Goal: Use online tool/utility: Use online tool/utility

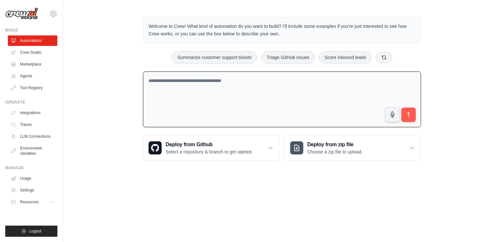
click at [252, 82] on textarea at bounding box center [282, 99] width 278 height 56
type textarea "**********"
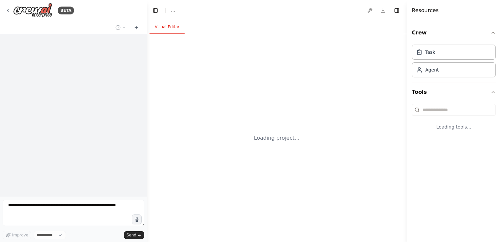
select select "****"
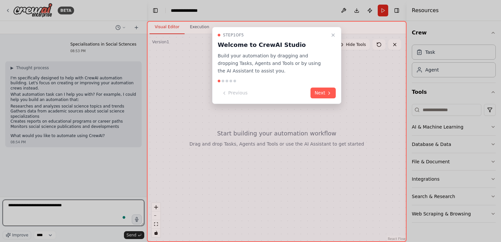
type textarea "**********"
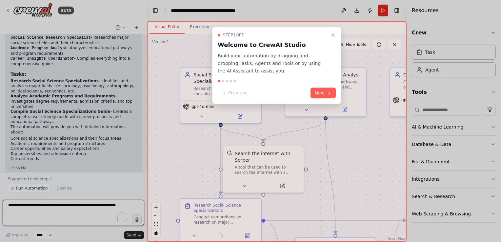
scroll to position [538, 0]
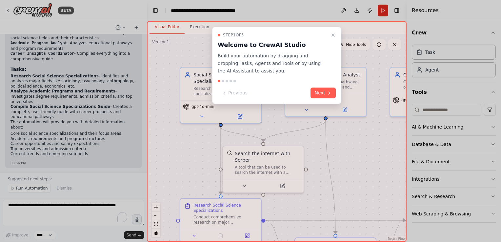
drag, startPoint x: 144, startPoint y: 144, endPoint x: 144, endPoint y: 106, distance: 38.0
click at [144, 106] on div at bounding box center [250, 121] width 501 height 242
click at [144, 40] on div at bounding box center [250, 121] width 501 height 242
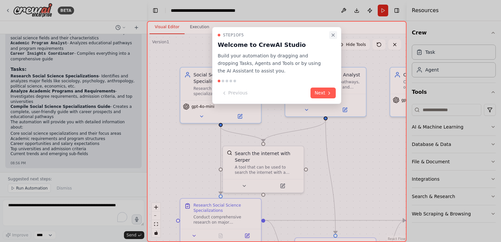
click at [333, 37] on button "Close walkthrough" at bounding box center [333, 35] width 8 height 8
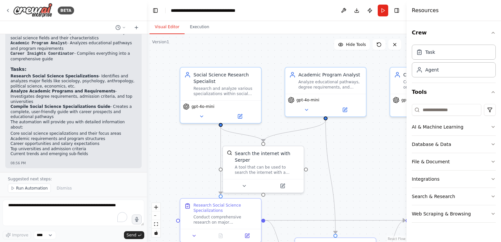
click at [145, 39] on div at bounding box center [145, 121] width 3 height 242
drag, startPoint x: 145, startPoint y: 39, endPoint x: 149, endPoint y: 49, distance: 11.0
click at [149, 49] on div "BETA Specialisations in Social Sctences 08:53 PM ▶ Thought process I'm specific…" at bounding box center [250, 121] width 501 height 242
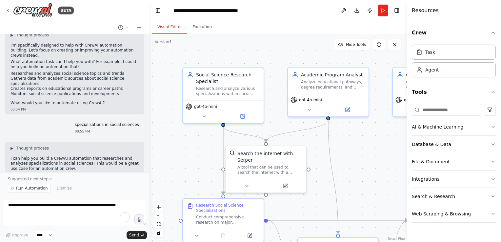
scroll to position [34, 0]
drag, startPoint x: 100, startPoint y: 117, endPoint x: 74, endPoint y: 122, distance: 25.7
click at [74, 122] on div "specialisations in social sciences 08:55 PM" at bounding box center [106, 126] width 75 height 17
drag, startPoint x: 100, startPoint y: 121, endPoint x: 46, endPoint y: 149, distance: 60.8
click at [46, 154] on p "I can help you build a CrewAI automation that researches and analyzes specializ…" at bounding box center [74, 161] width 128 height 15
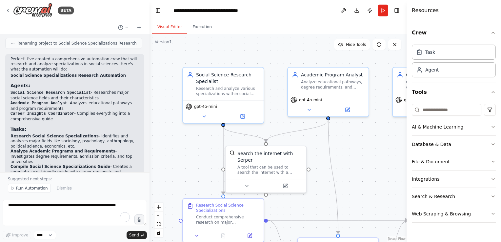
scroll to position [421, 0]
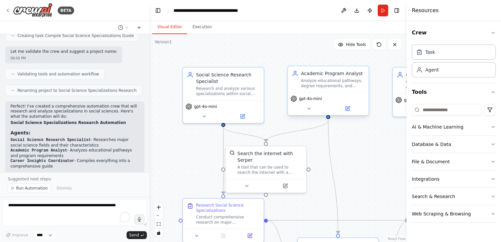
click at [319, 75] on div "Academic Program Analyst" at bounding box center [333, 73] width 64 height 7
click at [220, 207] on div "Research Social Science Specializations" at bounding box center [228, 206] width 64 height 10
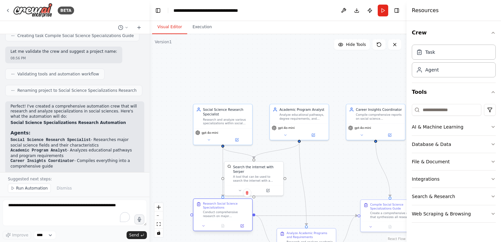
click at [220, 204] on div "Research Social Science Specializations" at bounding box center [226, 206] width 46 height 8
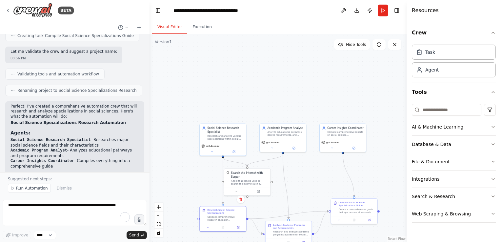
click at [303, 183] on div ".deletable-edge-delete-btn { width: 20px; height: 20px; border: 0px solid #ffff…" at bounding box center [277, 138] width 257 height 208
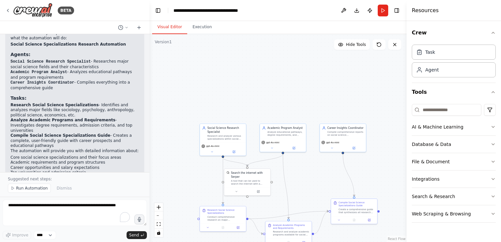
scroll to position [503, 0]
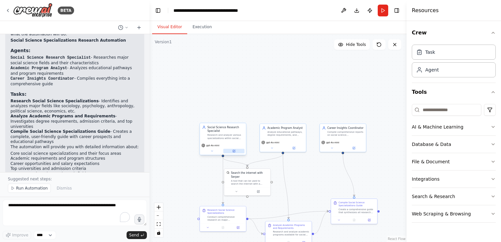
click at [235, 151] on button at bounding box center [233, 151] width 21 height 5
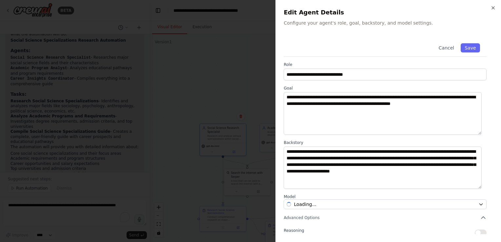
scroll to position [54, 0]
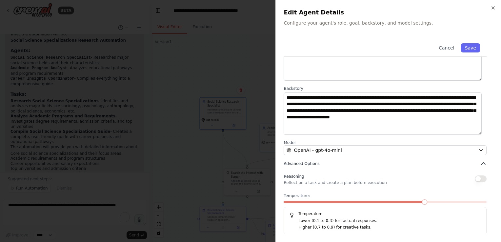
click at [307, 163] on span "Advanced Options" at bounding box center [301, 163] width 36 height 5
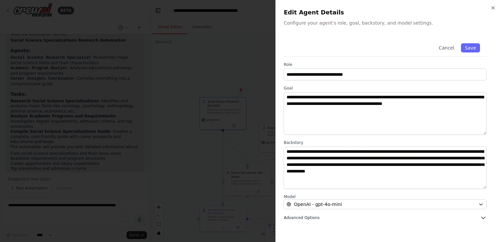
click at [478, 218] on button "Advanced Options" at bounding box center [384, 217] width 203 height 7
click at [480, 218] on icon "button" at bounding box center [483, 217] width 7 height 7
click at [492, 99] on div "**********" at bounding box center [387, 129] width 209 height 184
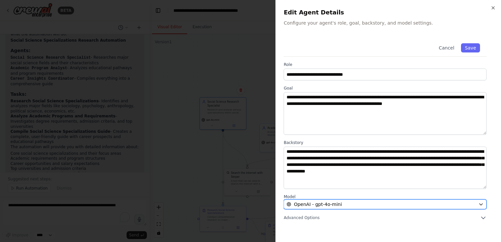
click at [480, 203] on icon "button" at bounding box center [480, 204] width 5 height 5
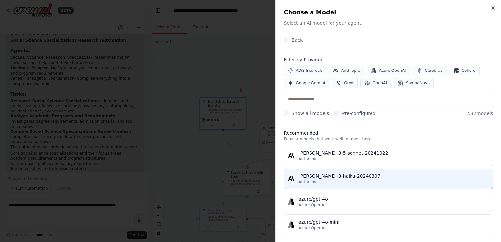
click at [335, 175] on div "claude-3-haiku-20240307" at bounding box center [393, 176] width 190 height 7
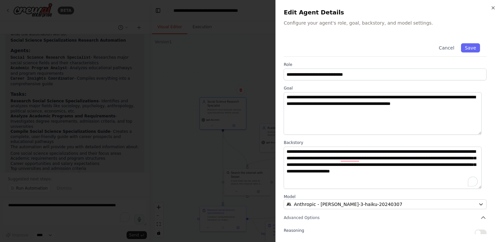
click at [330, 187] on textarea "**********" at bounding box center [382, 168] width 198 height 43
click at [243, 105] on div at bounding box center [250, 121] width 501 height 242
click at [461, 47] on button "Save" at bounding box center [470, 47] width 19 height 9
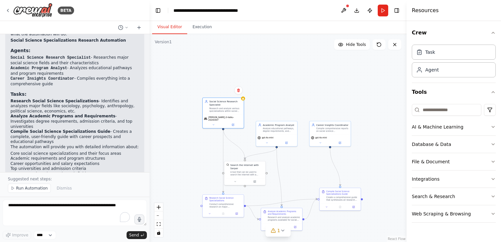
click at [311, 79] on div ".deletable-edge-delete-btn { width: 20px; height: 20px; border: 0px solid #ffff…" at bounding box center [277, 138] width 257 height 208
click at [354, 14] on button "Download" at bounding box center [356, 11] width 10 height 12
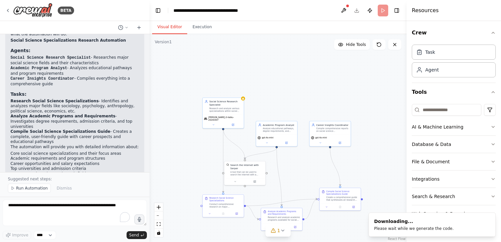
click at [363, 131] on div ".deletable-edge-delete-btn { width: 20px; height: 20px; border: 0px solid #ffff…" at bounding box center [277, 138] width 257 height 208
drag, startPoint x: 363, startPoint y: 131, endPoint x: 225, endPoint y: 114, distance: 139.4
click at [225, 114] on div ".deletable-edge-delete-btn { width: 20px; height: 20px; border: 0px solid #ffff…" at bounding box center [277, 138] width 257 height 208
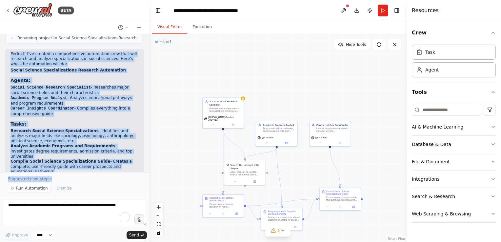
scroll to position [534, 0]
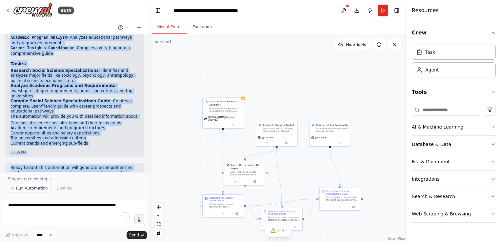
drag, startPoint x: 8, startPoint y: 60, endPoint x: 109, endPoint y: 157, distance: 140.0
click at [109, 157] on div "Specialisations in Social Sctences 08:53 PM ▶ Thought process I'm specifically …" at bounding box center [74, 103] width 149 height 138
copy div "Perfect! I've created a comprehensive automation crew that will research and an…"
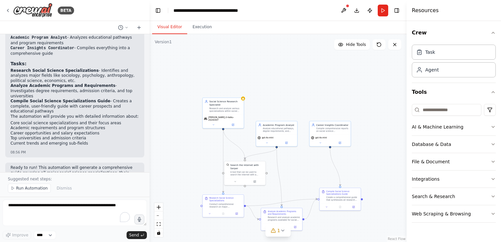
click at [119, 167] on div "Ready to run! This automation will generate a comprehensive guide covering all …" at bounding box center [74, 176] width 139 height 27
